Goal: Transaction & Acquisition: Book appointment/travel/reservation

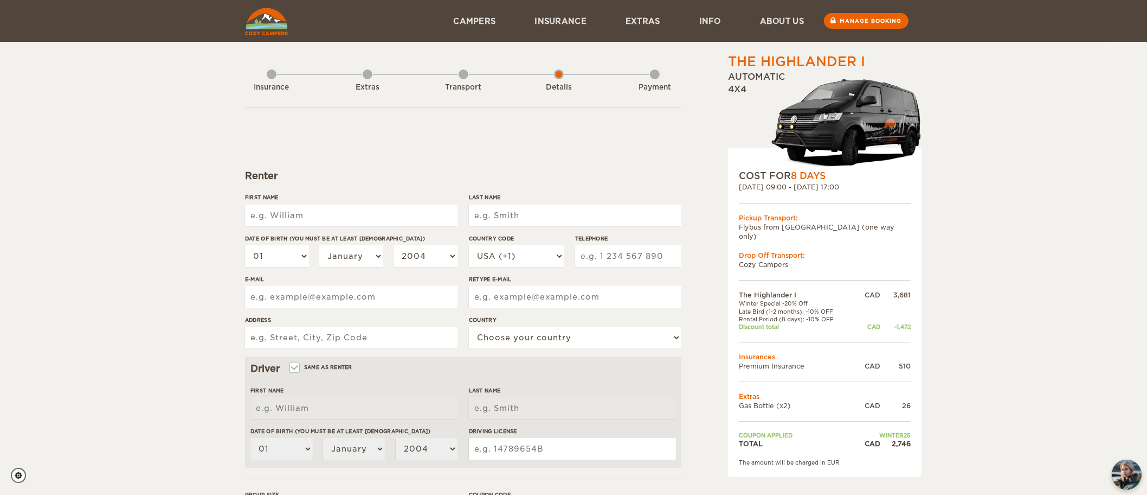
click at [360, 217] on input "First Name" at bounding box center [351, 215] width 213 height 22
type input "Vincent"
type input "Chin"
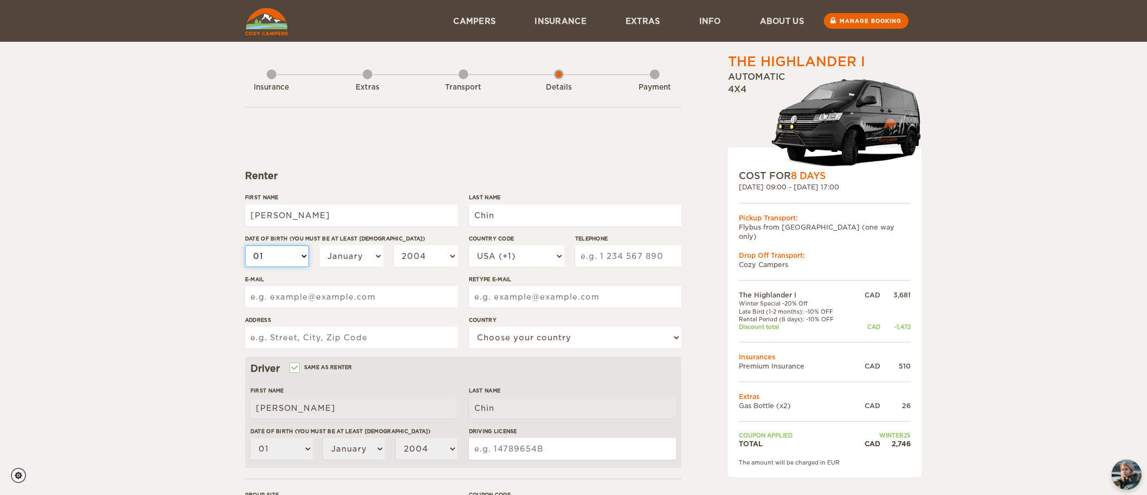
click at [293, 263] on select "01 02 03 04 05 06 07 08 09 10 11 12 13 14 15 16 17 18 19 20 21 22 23 24 25 26 2…" at bounding box center [277, 256] width 64 height 22
select select "19"
click at [245, 245] on select "01 02 03 04 05 06 07 08 09 10 11 12 13 14 15 16 17 18 19 20 21 22 23 24 25 26 2…" at bounding box center [277, 256] width 64 height 22
select select "19"
click at [339, 252] on select "January February March April May June July August September October November De…" at bounding box center [351, 256] width 64 height 22
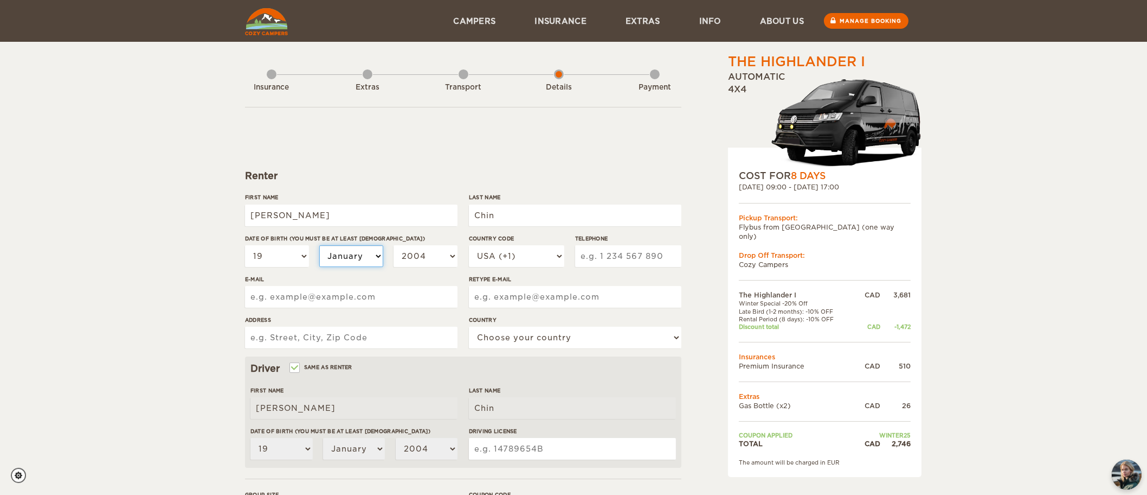
select select "07"
click at [319, 245] on select "January February March April May June July August September October November De…" at bounding box center [351, 256] width 64 height 22
select select "07"
click at [414, 255] on select "2004 2003 2002 2001 2000 1999 1998 1997 1996 1995 1994 1993 1992 1991 1990 1989…" at bounding box center [426, 256] width 64 height 22
select select "1982"
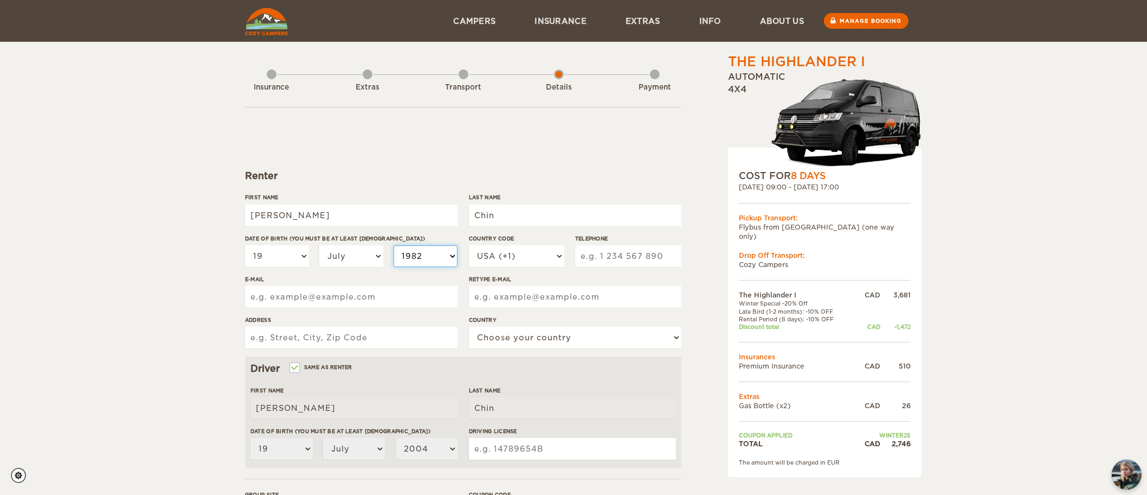
click at [394, 245] on select "2004 2003 2002 2001 2000 1999 1998 1997 1996 1995 1994 1993 1992 1991 1990 1989…" at bounding box center [426, 256] width 64 height 22
select select "1982"
click at [506, 255] on select "USA (+1) UK (+44) Germany (+49) Algeria (+213) Andorra (+376) Angola (+244) Ang…" at bounding box center [516, 256] width 95 height 22
select select "1"
click at [469, 245] on select "USA (+1) UK (+44) Germany (+49) Algeria (+213) Andorra (+376) Angola (+244) Ang…" at bounding box center [516, 256] width 95 height 22
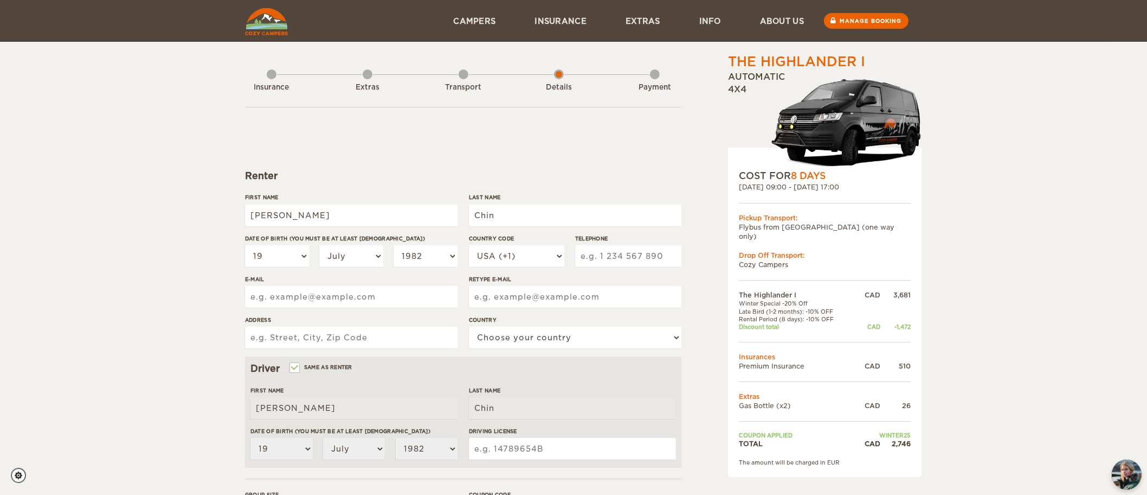
click at [591, 253] on input "Telephone" at bounding box center [628, 256] width 106 height 22
type input "4165436999"
click at [426, 300] on input "E-mail" at bounding box center [351, 297] width 213 height 22
type input "vincechin82@gmail.com"
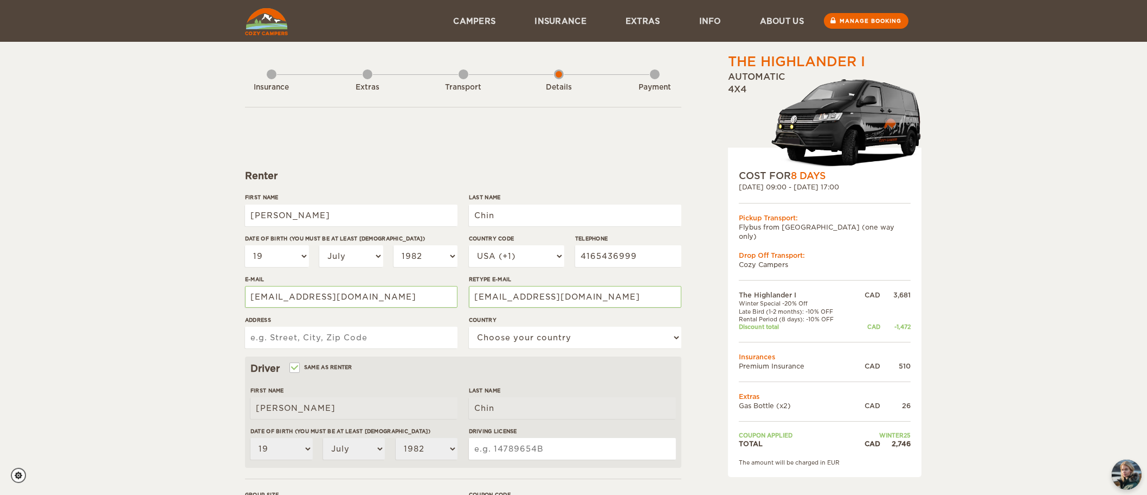
click at [385, 337] on input "Address" at bounding box center [351, 337] width 213 height 22
type input "6 Bornholm Dr"
click at [487, 336] on select "Choose your country United States United Kingdom Germany Afghanistan Albania Al…" at bounding box center [575, 337] width 213 height 22
select select "38"
click at [469, 326] on select "Choose your country United States United Kingdom Germany Afghanistan Albania Al…" at bounding box center [575, 337] width 213 height 22
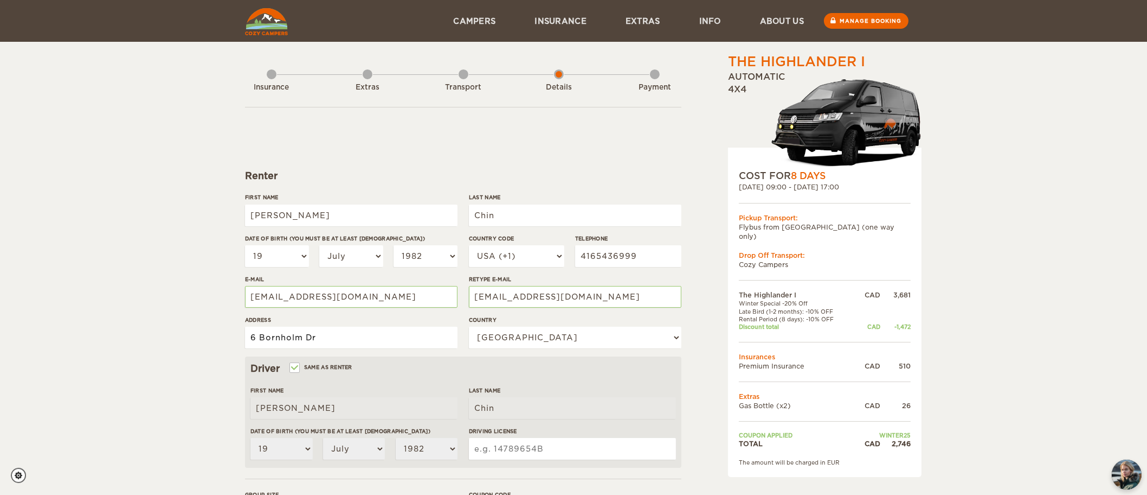
click at [378, 338] on input "6 Bornholm Dr" at bounding box center [351, 337] width 213 height 22
click at [350, 337] on input "6 Bornholm Dr" at bounding box center [351, 337] width 213 height 22
type input "6 Bornholm Dr, Toronto, ON M1C 4P8"
click at [506, 450] on input "Driving License" at bounding box center [572, 449] width 207 height 22
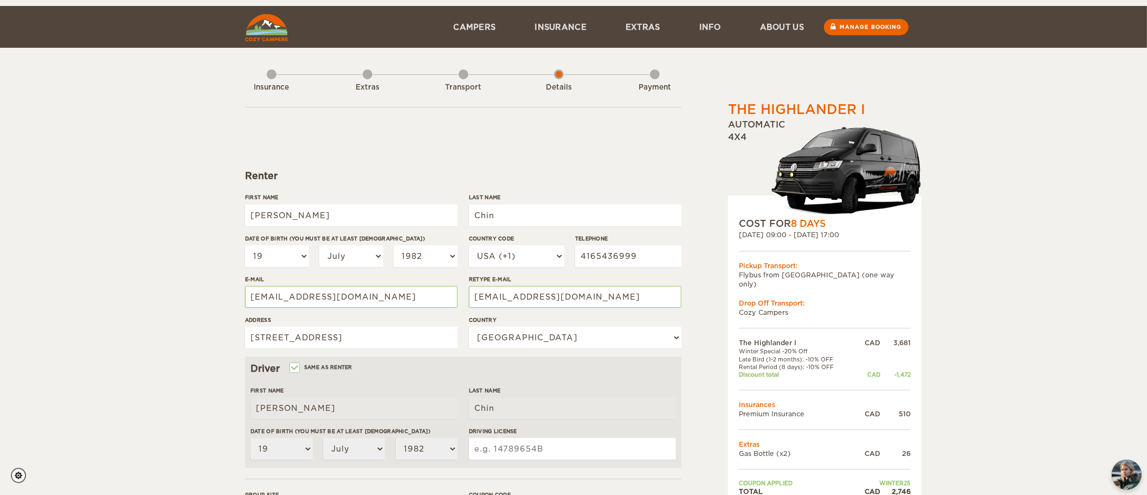
scroll to position [108, 0]
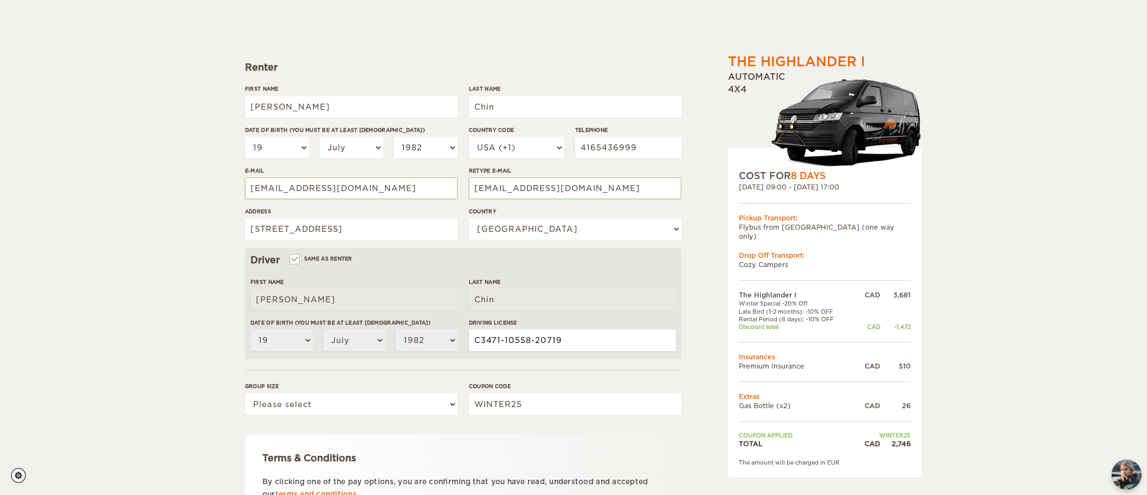
type input "C3471-10558-20719"
click at [376, 409] on select "Please select 1 2" at bounding box center [351, 404] width 213 height 22
select select "2"
click at [245, 393] on select "Please select 1 2" at bounding box center [351, 404] width 213 height 22
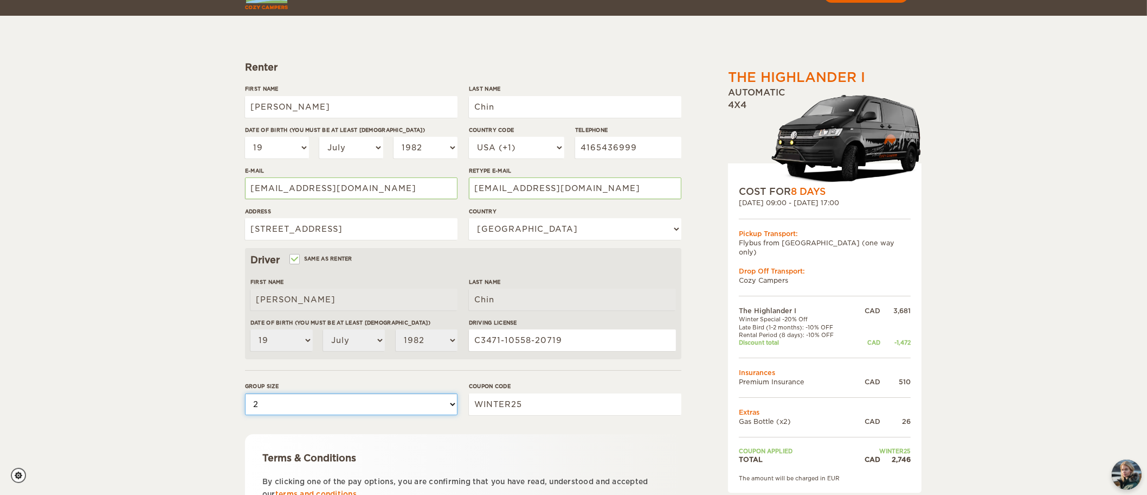
scroll to position [210, 0]
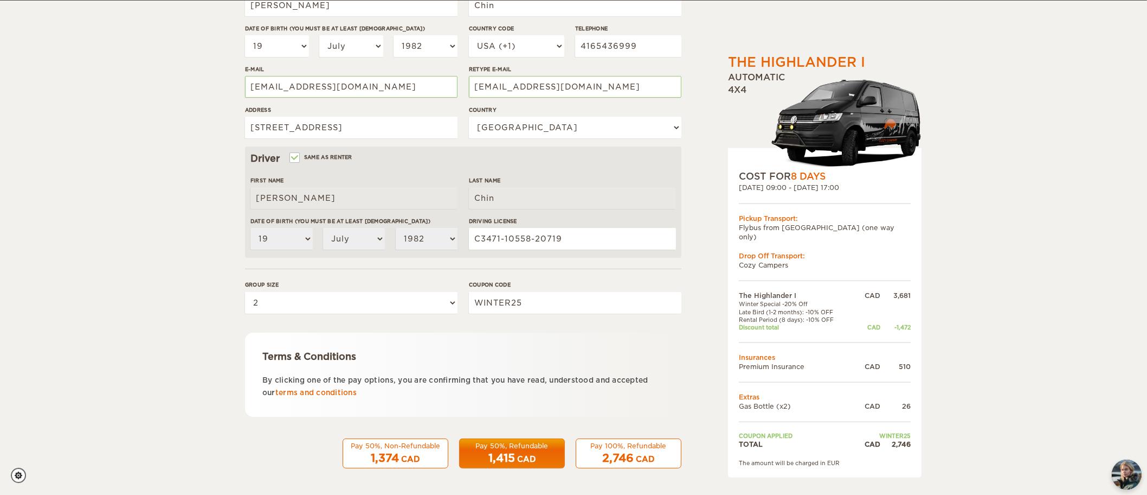
click at [420, 450] on div "1,374 CAD" at bounding box center [396, 458] width 92 height 16
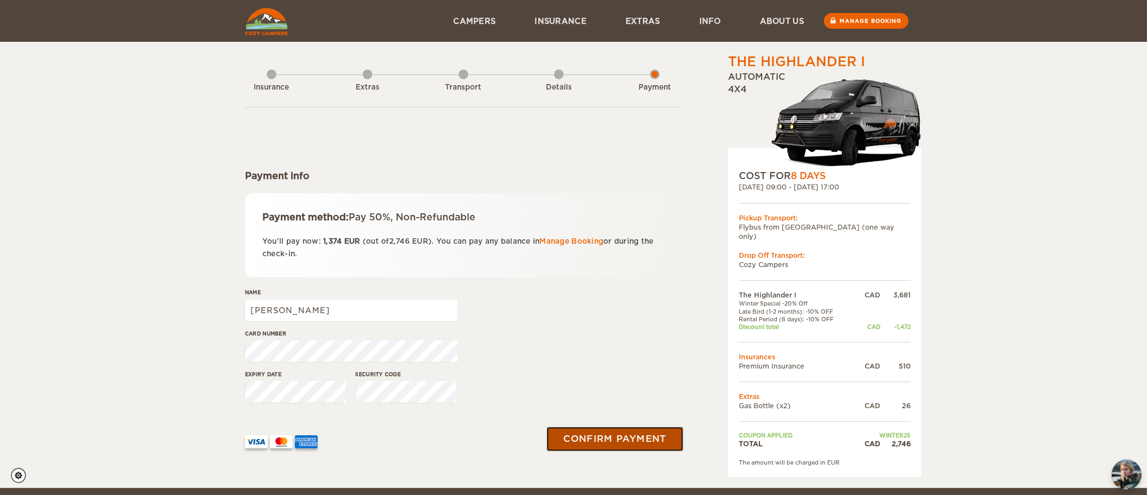
click at [622, 438] on button "Confirm payment" at bounding box center [615, 438] width 137 height 24
